Goal: Information Seeking & Learning: Learn about a topic

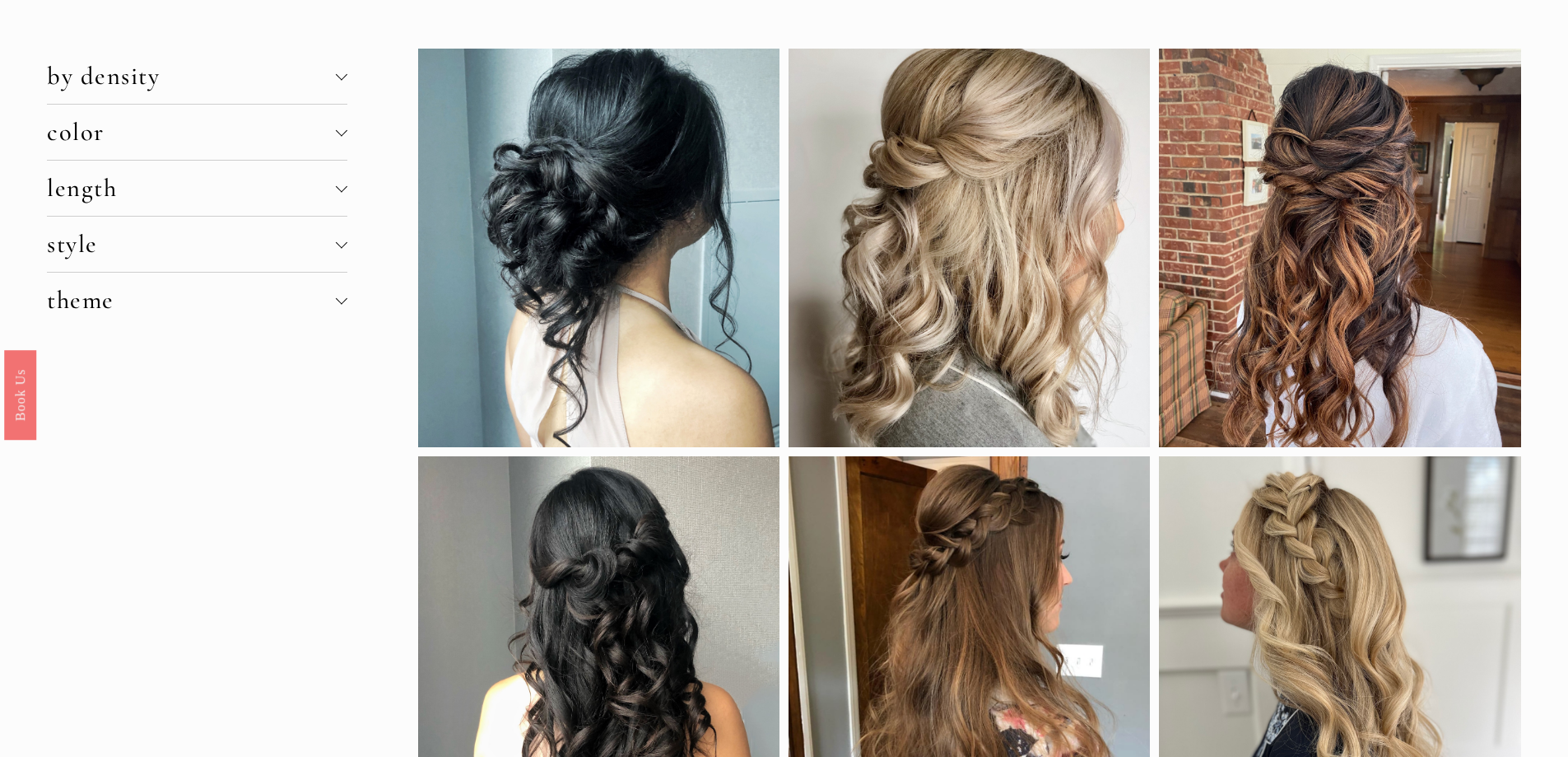
scroll to position [165, 0]
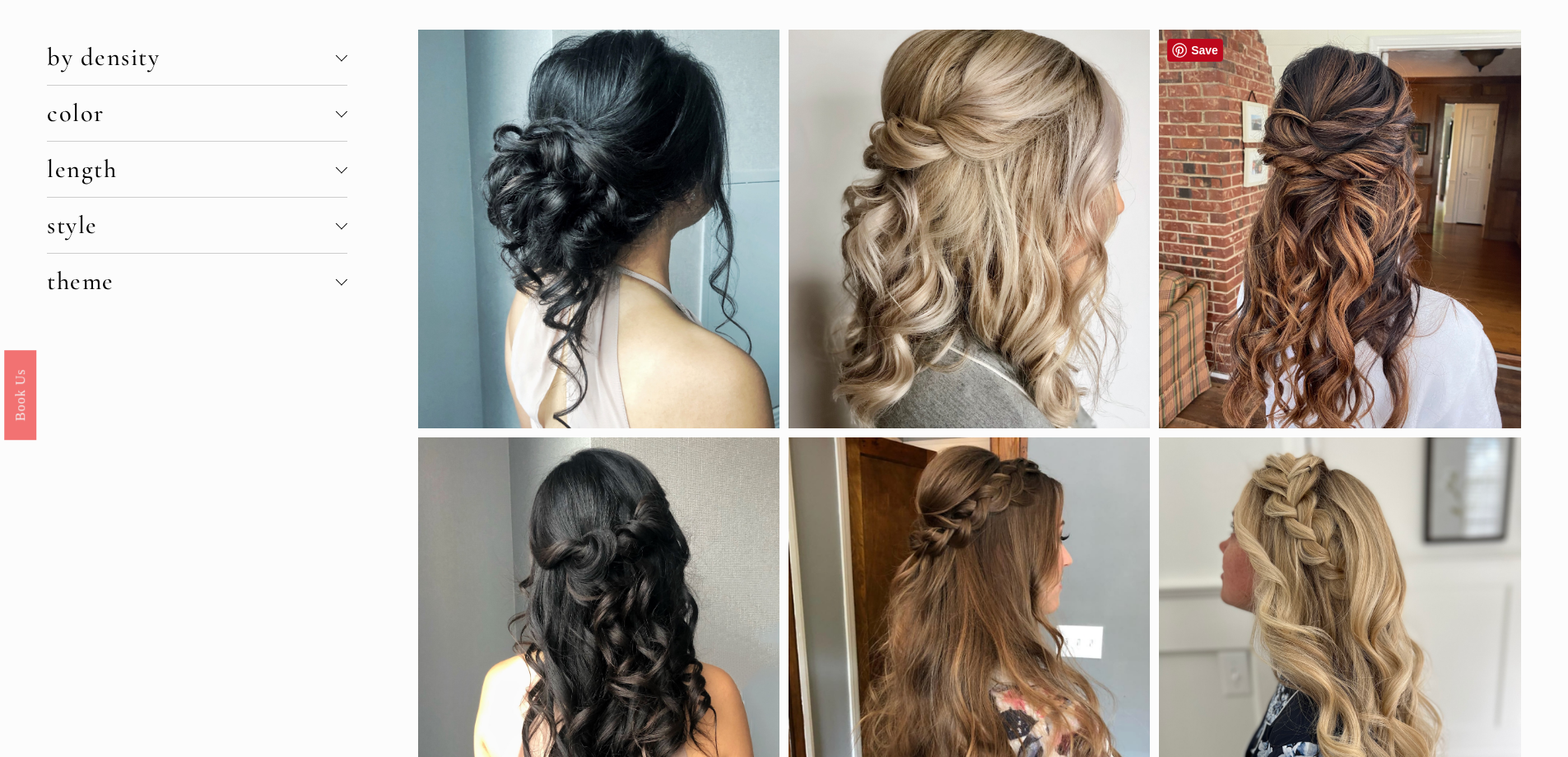
click at [1344, 210] on div at bounding box center [1339, 229] width 361 height 398
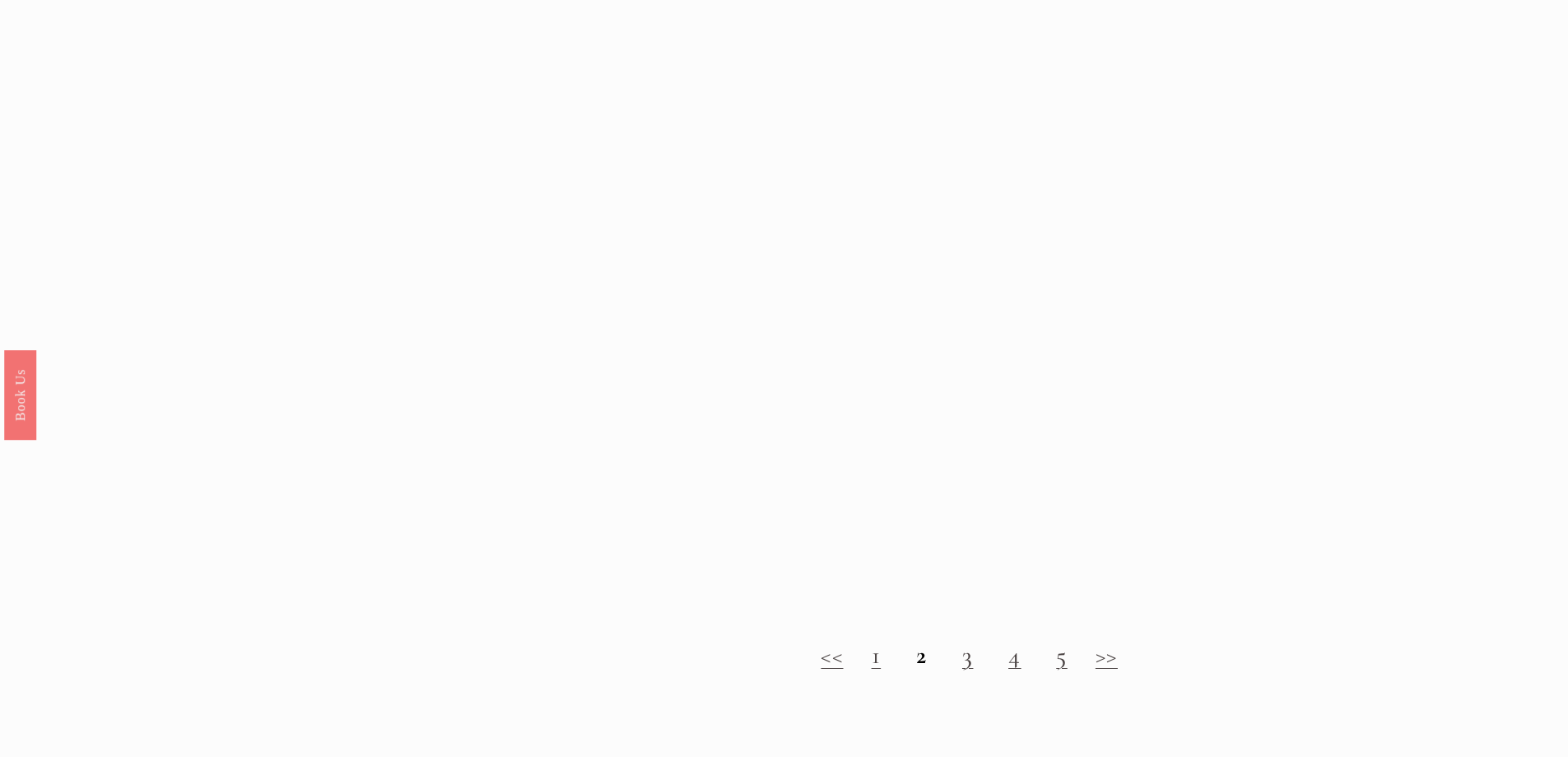
scroll to position [1811, 0]
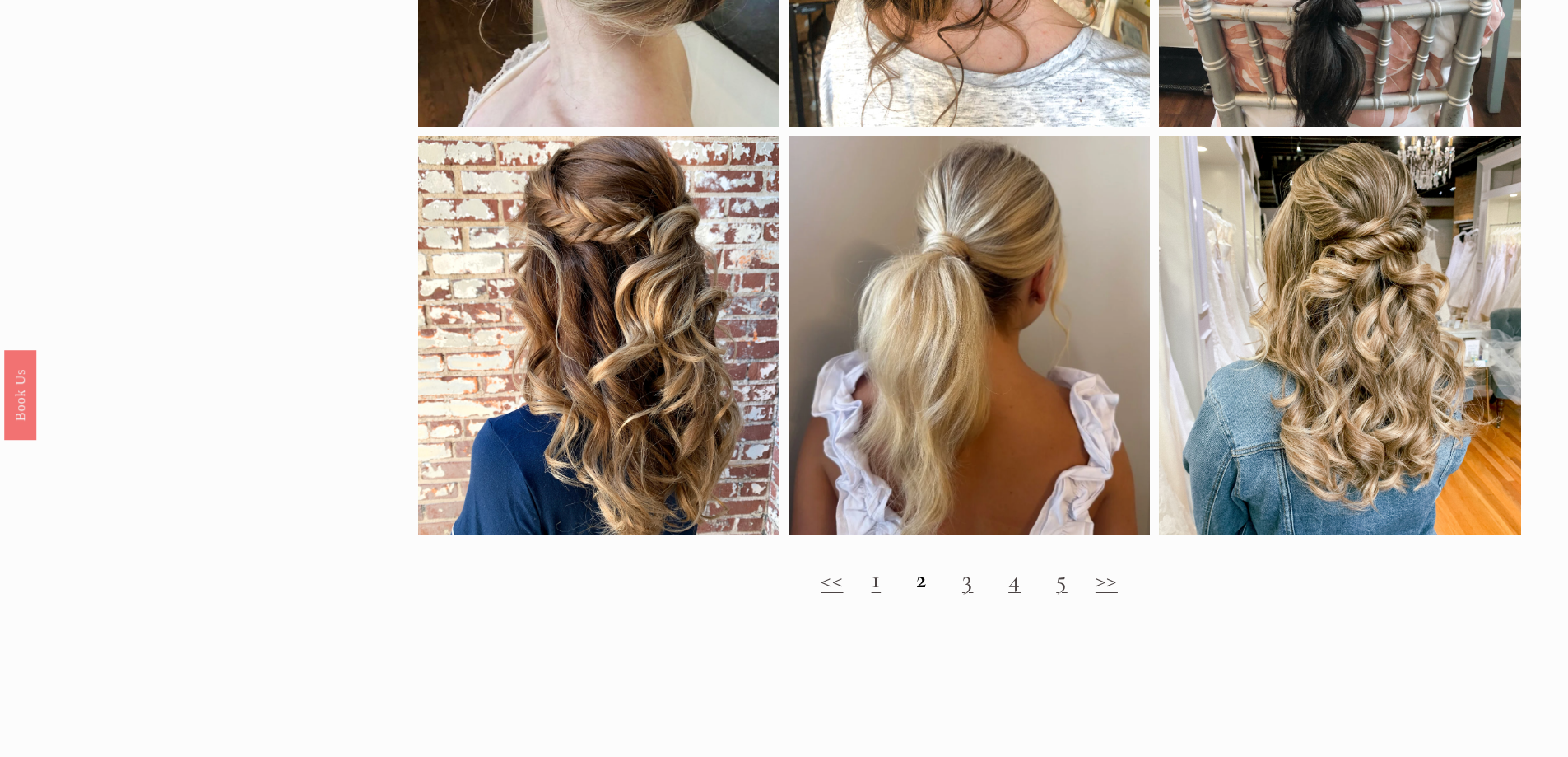
click at [1118, 587] on link ">>" at bounding box center [1106, 579] width 23 height 31
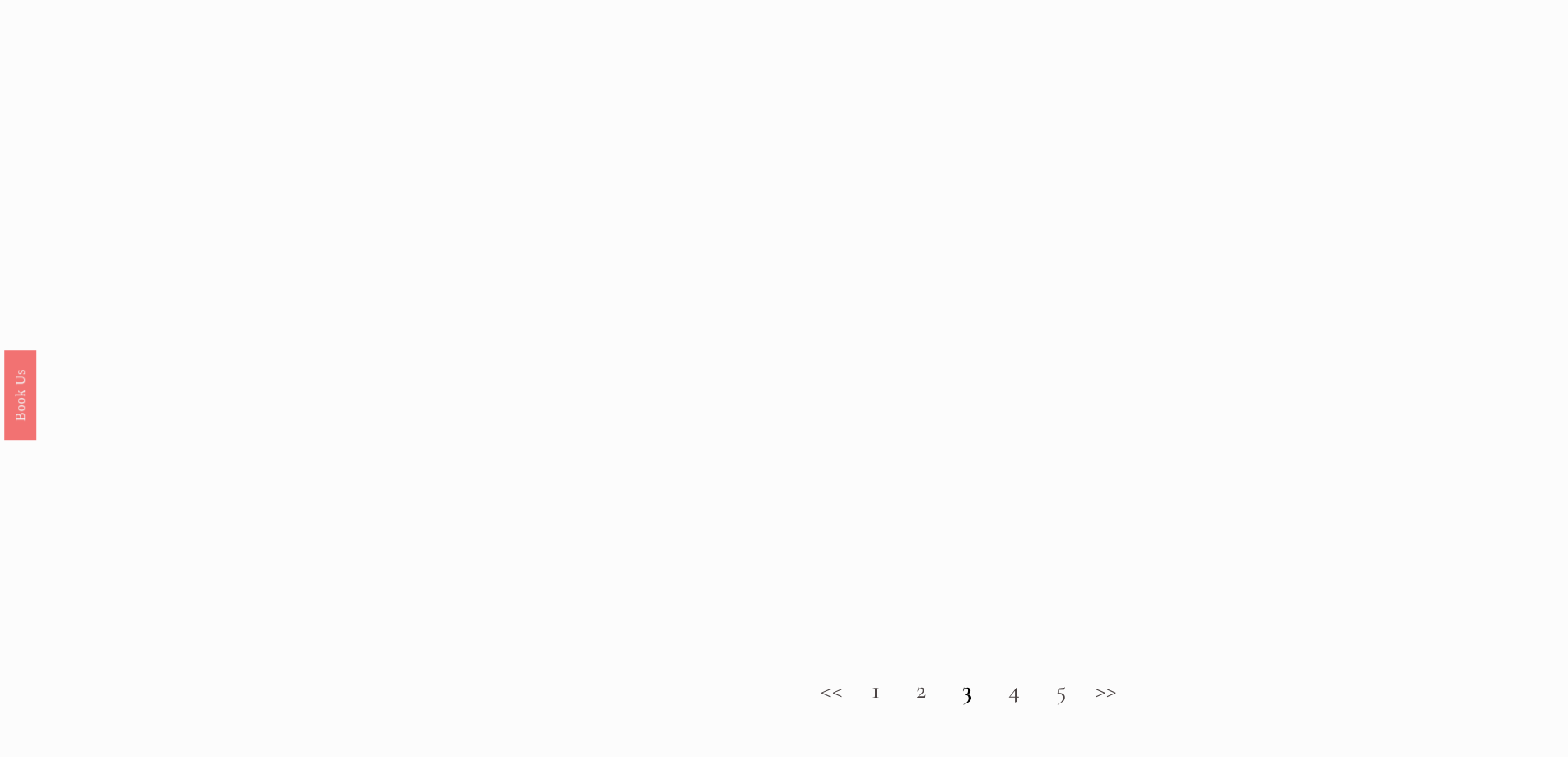
scroll to position [1646, 0]
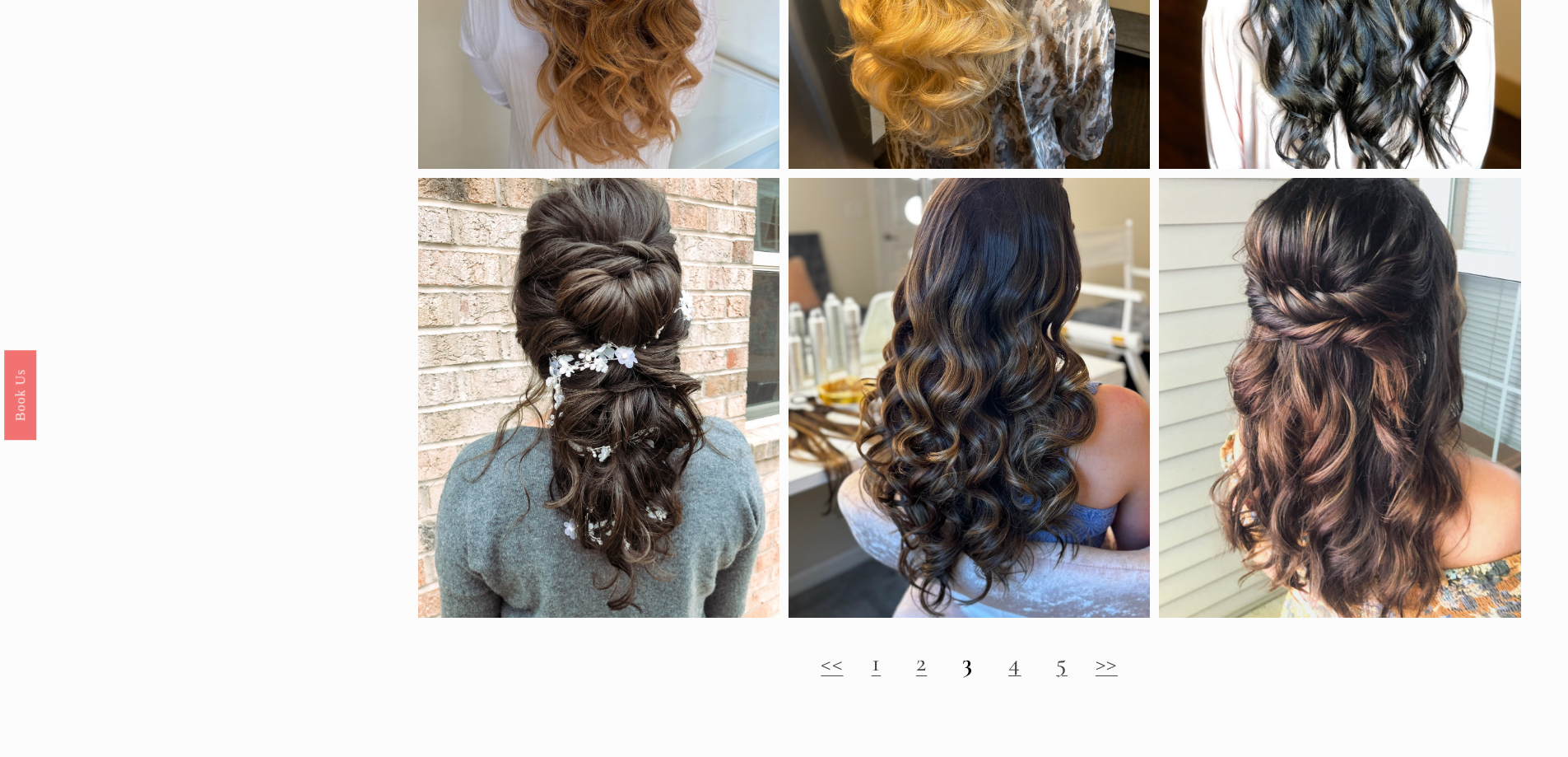
click at [1019, 678] on link "4" at bounding box center [1014, 662] width 14 height 31
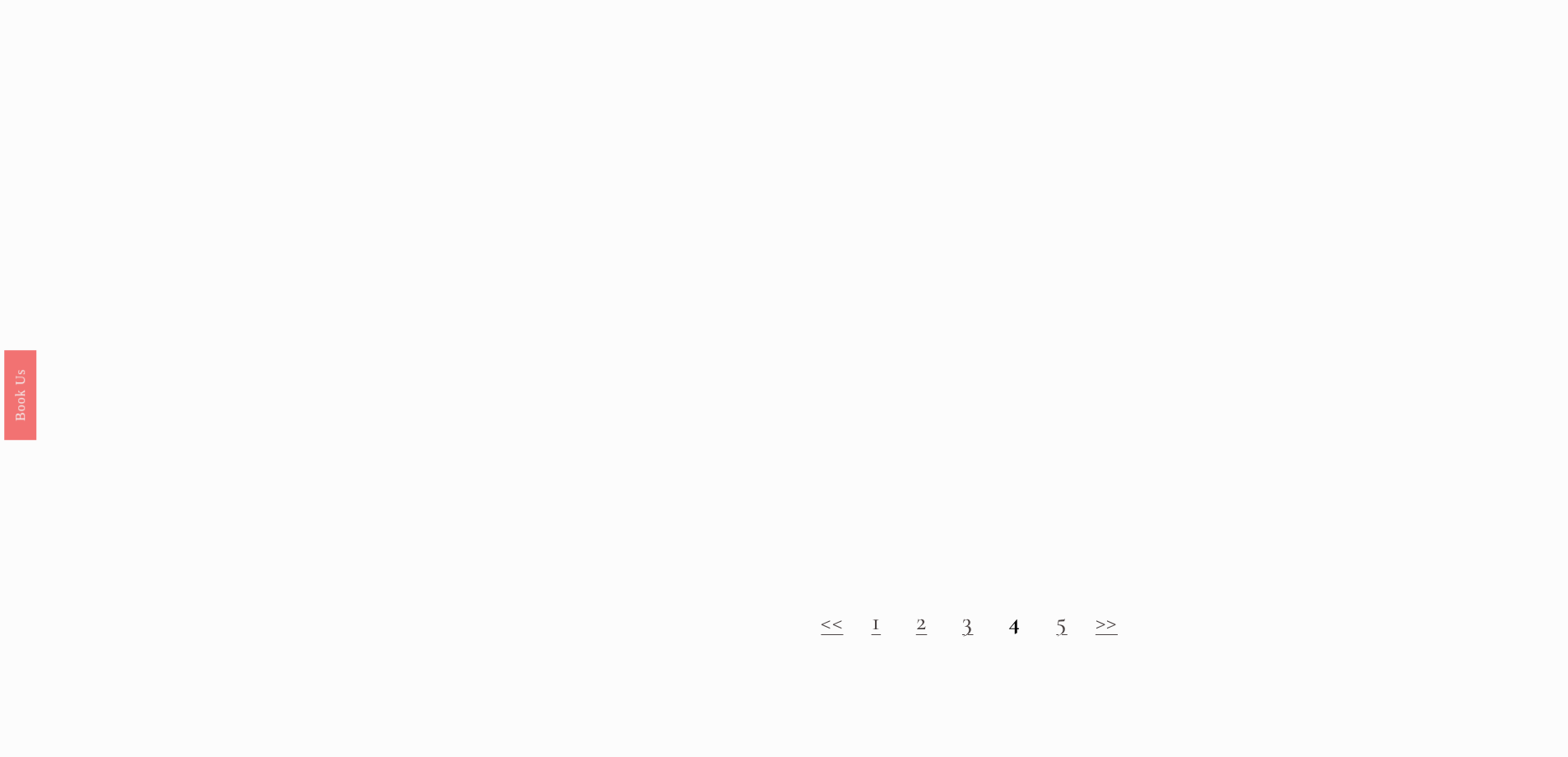
scroll to position [1729, 0]
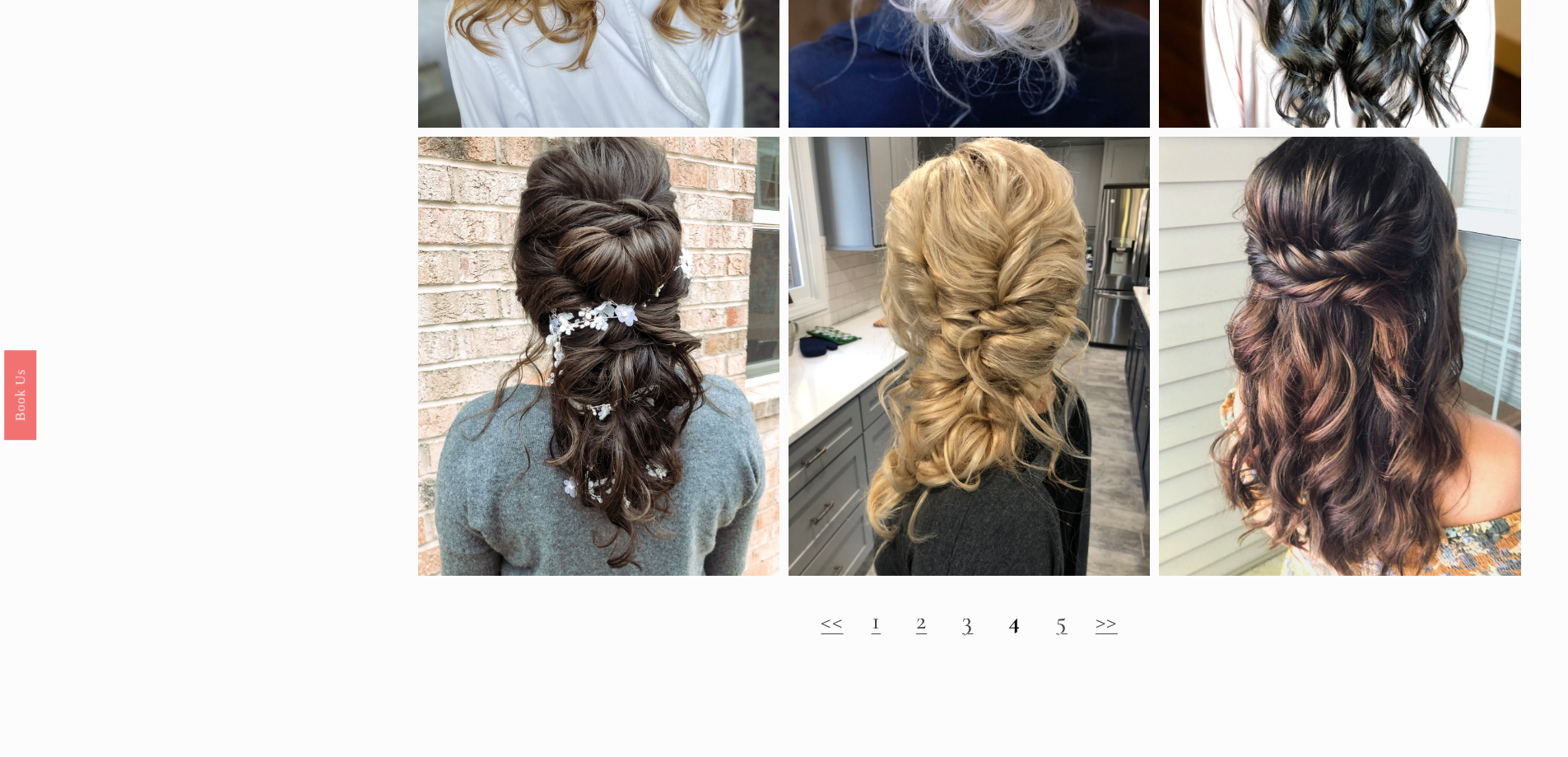
click at [1052, 632] on h2 "<< 1 2 3 4 5 >>" at bounding box center [969, 620] width 1102 height 30
click at [1069, 633] on h2 "<< 1 2 3 4 5 >>" at bounding box center [969, 620] width 1102 height 30
click at [1112, 635] on link ">>" at bounding box center [1106, 621] width 23 height 31
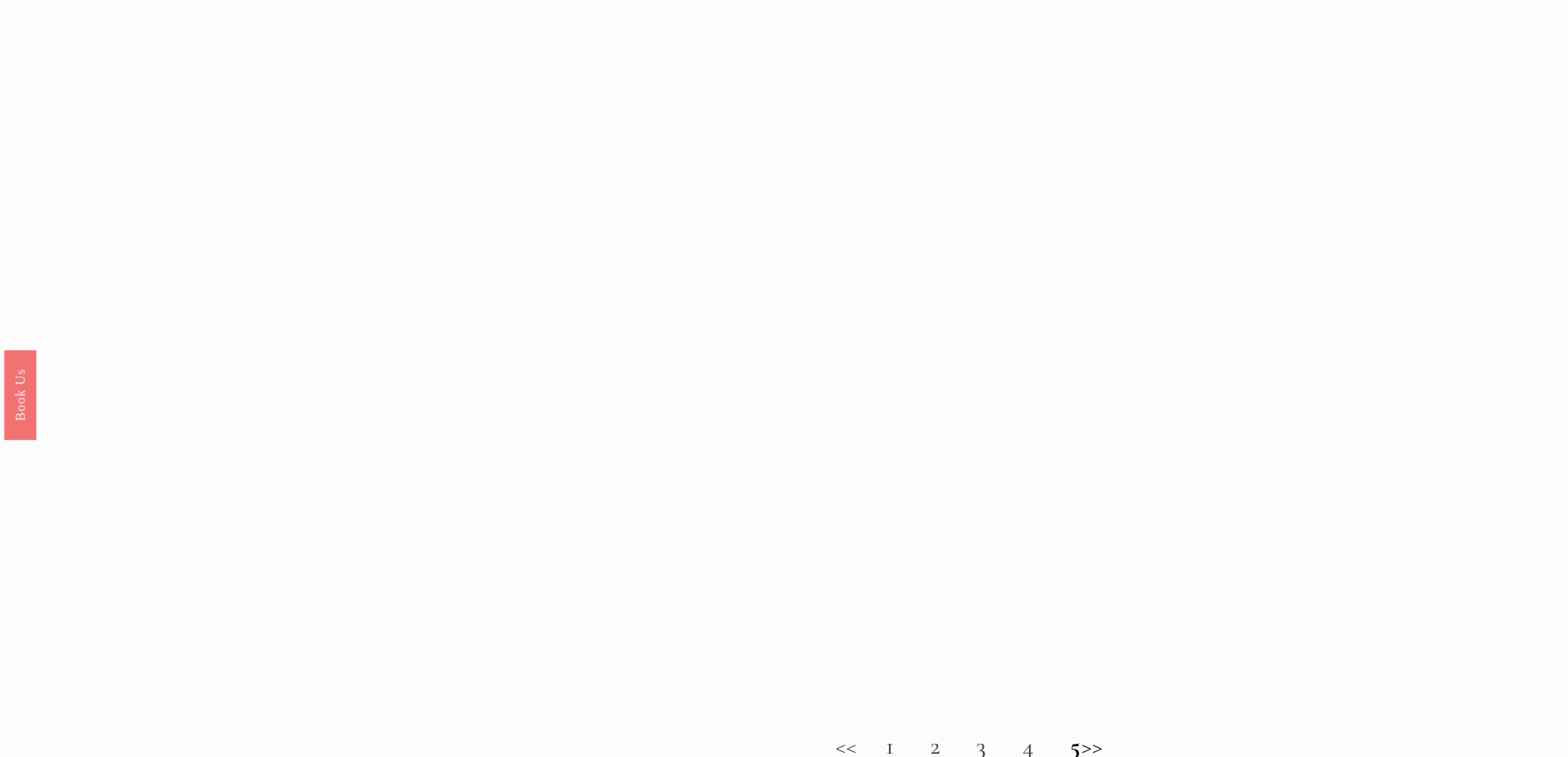
scroll to position [1811, 0]
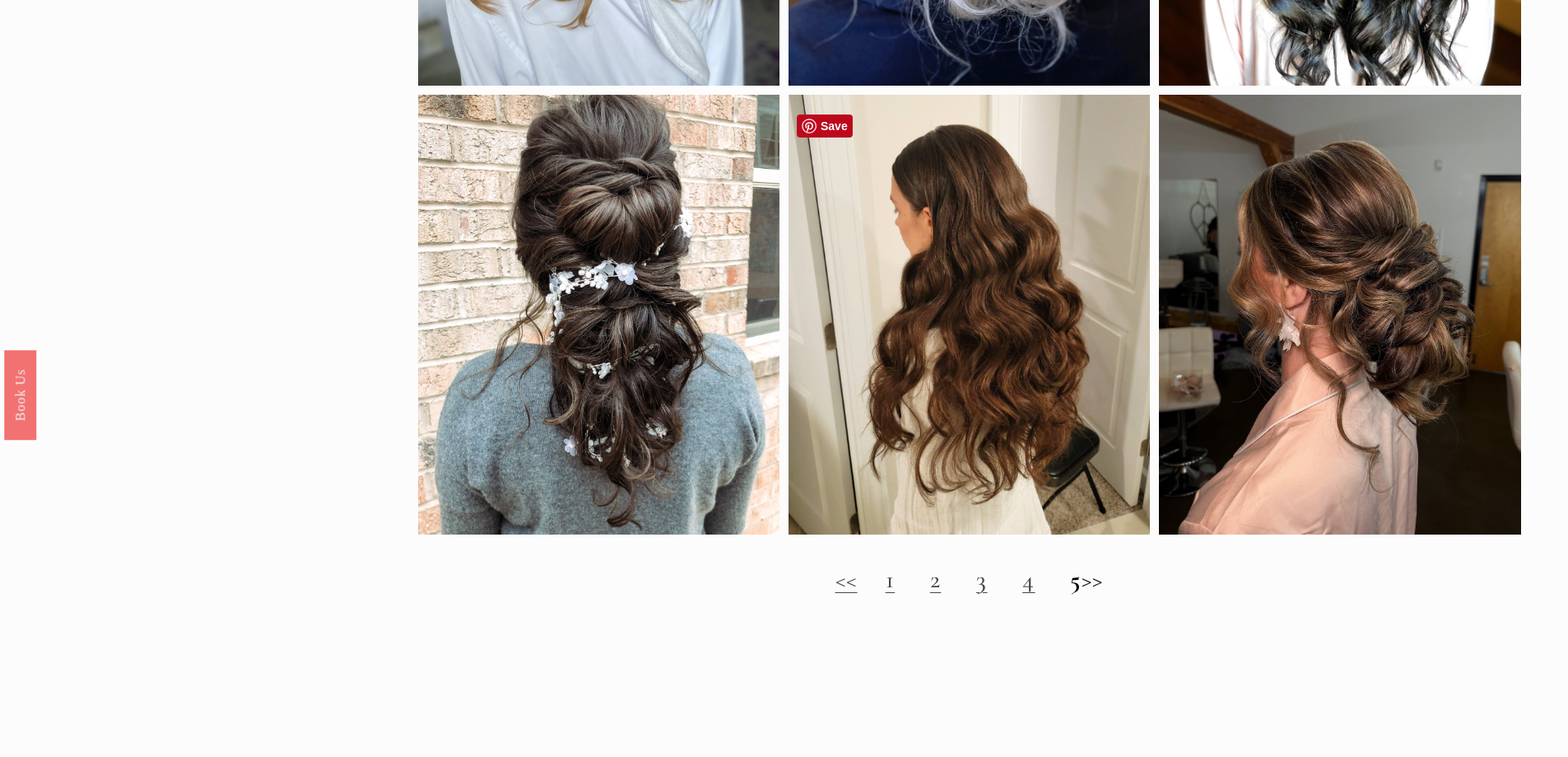
click at [947, 403] on div at bounding box center [968, 315] width 361 height 440
click at [1111, 595] on h2 "<< 1 2 3 4 5 >>" at bounding box center [969, 579] width 1102 height 30
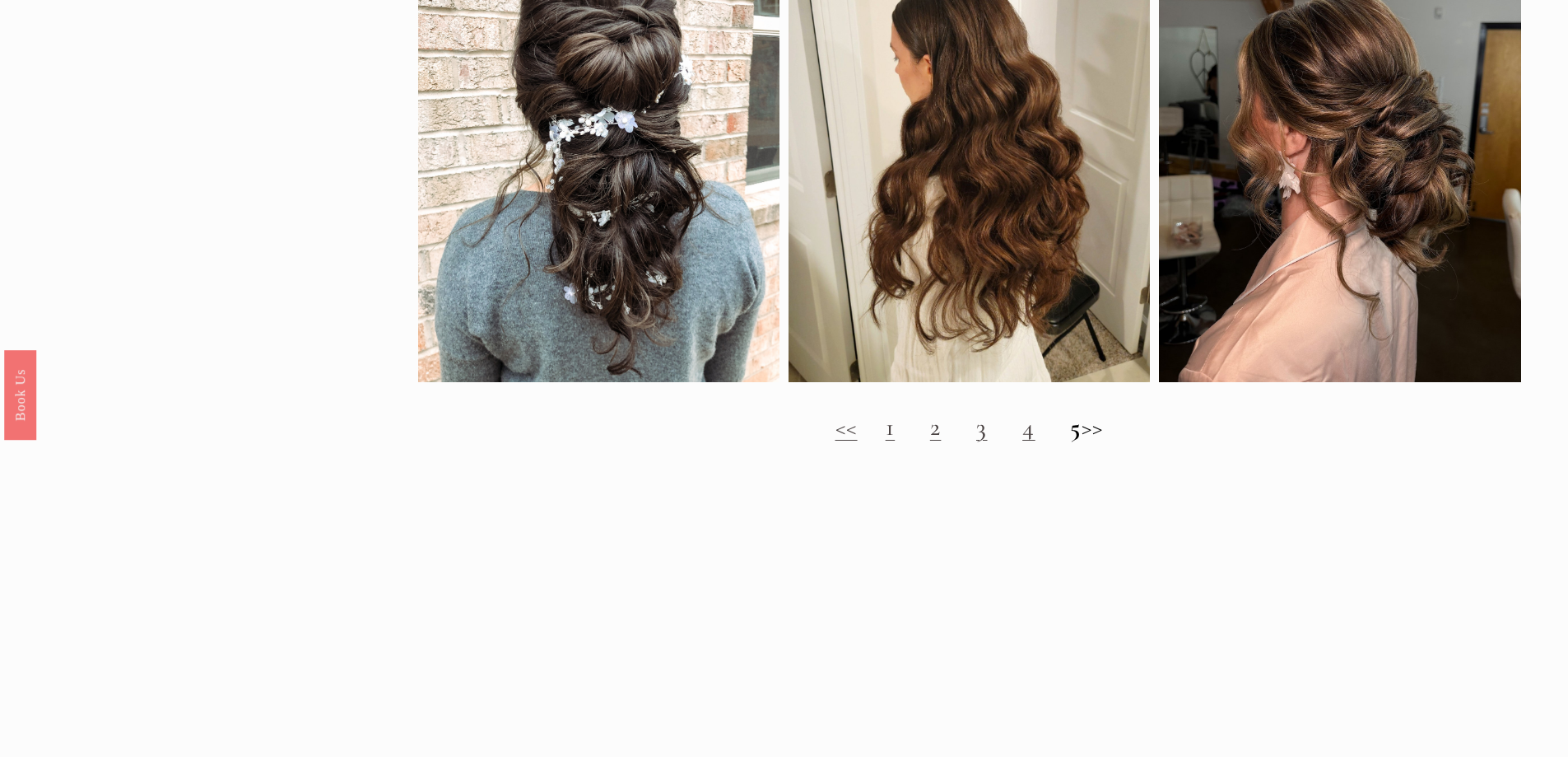
scroll to position [2058, 0]
